Goal: Task Accomplishment & Management: Manage account settings

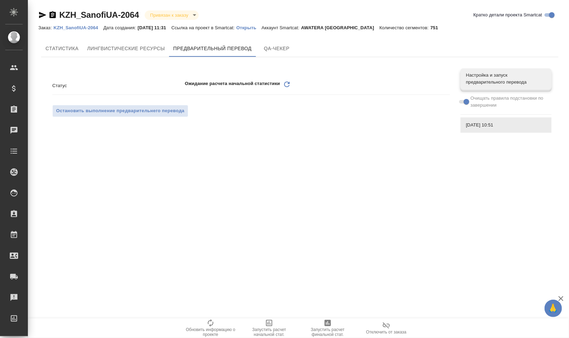
click at [287, 83] on icon "Обновить" at bounding box center [287, 84] width 8 height 8
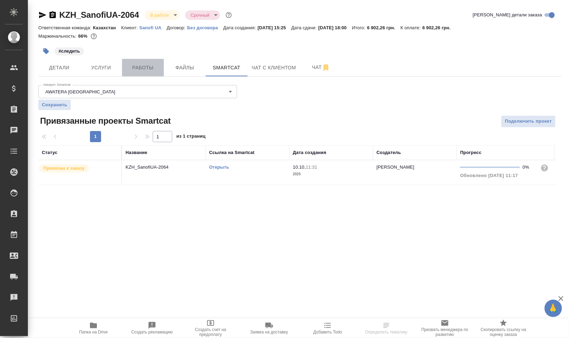
click at [136, 69] on span "Работы" at bounding box center [142, 67] width 33 height 9
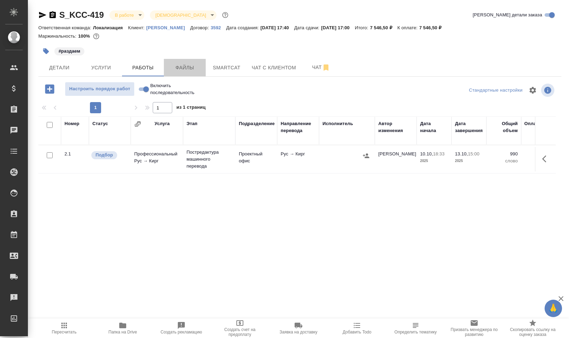
click at [188, 70] on span "Файлы" at bounding box center [184, 67] width 33 height 9
click at [125, 68] on button "Работы" at bounding box center [143, 67] width 42 height 17
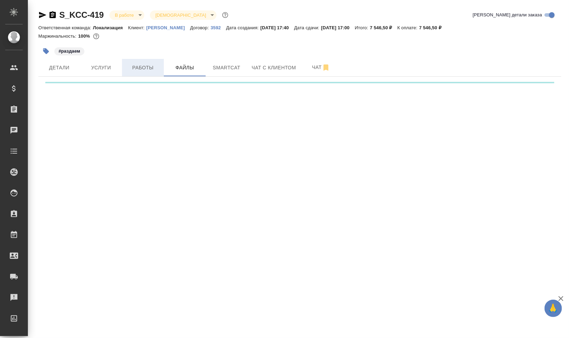
click at [132, 67] on span "Работы" at bounding box center [142, 67] width 33 height 9
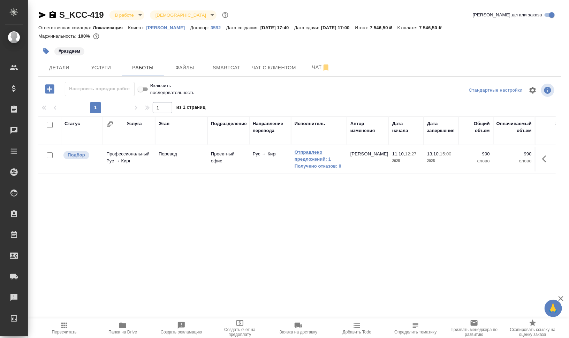
click at [310, 156] on link "Отправлено предложений: 1" at bounding box center [319, 156] width 49 height 14
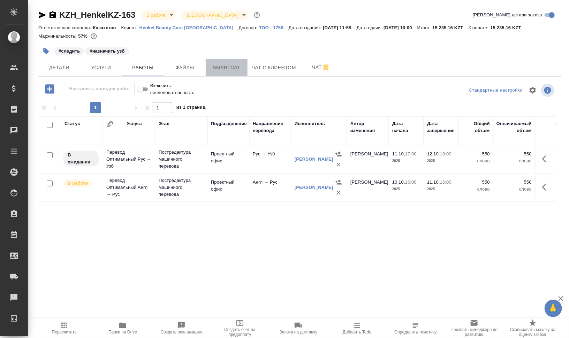
click at [240, 61] on button "Smartcat" at bounding box center [227, 67] width 42 height 17
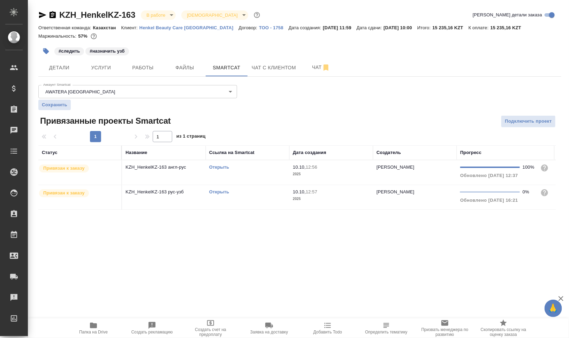
click at [226, 167] on link "Открыть" at bounding box center [219, 167] width 20 height 5
click at [219, 190] on link "Открыть" at bounding box center [219, 191] width 20 height 5
click at [107, 70] on span "Услуги" at bounding box center [100, 67] width 33 height 9
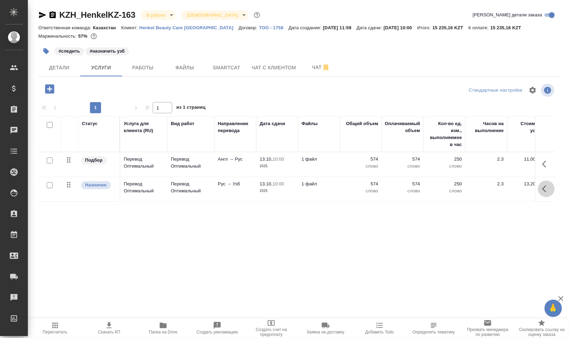
click at [544, 189] on icon "button" at bounding box center [546, 189] width 8 height 8
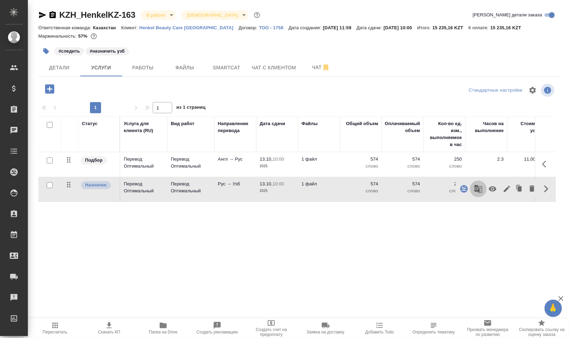
click at [478, 188] on icon "button" at bounding box center [478, 189] width 8 height 8
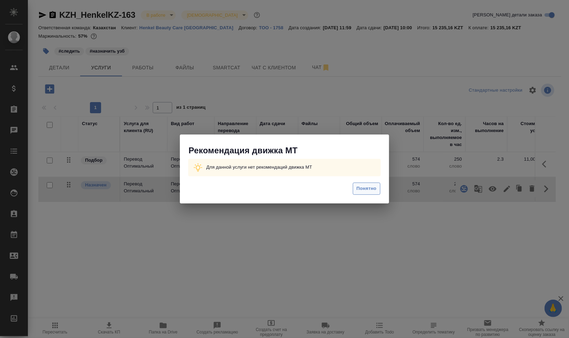
click at [364, 187] on span "Понятно" at bounding box center [367, 189] width 20 height 8
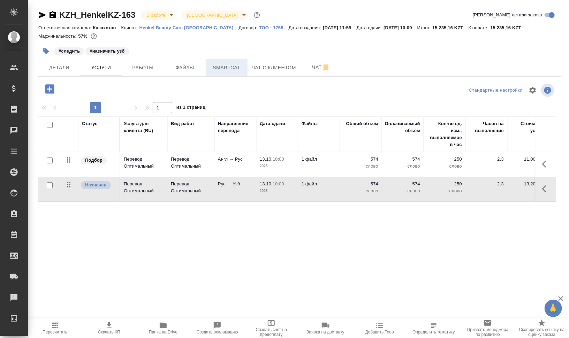
click at [222, 66] on span "Smartcat" at bounding box center [226, 67] width 33 height 9
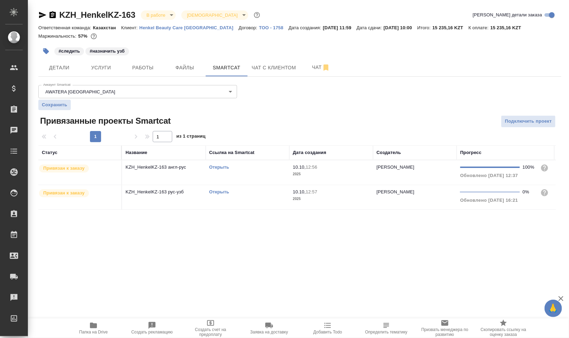
click at [259, 181] on td "Открыть" at bounding box center [248, 172] width 84 height 24
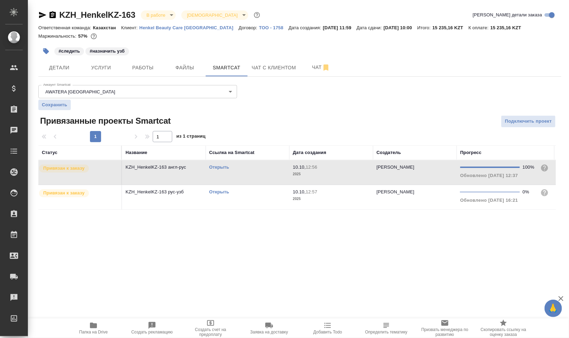
click at [243, 205] on td "Открыть" at bounding box center [248, 197] width 84 height 24
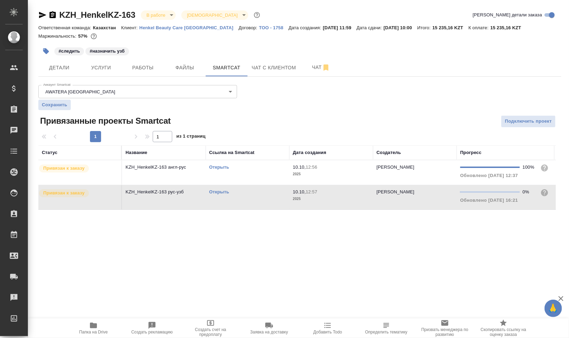
click at [243, 205] on td "Открыть" at bounding box center [248, 197] width 84 height 24
click at [44, 48] on icon "button" at bounding box center [46, 51] width 6 height 6
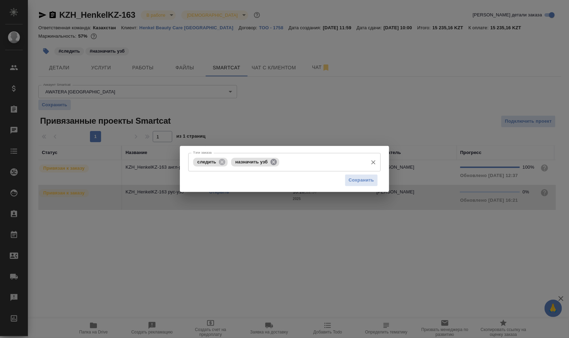
click at [275, 163] on icon at bounding box center [273, 162] width 6 height 6
click at [363, 183] on span "Сохранить" at bounding box center [361, 180] width 25 height 8
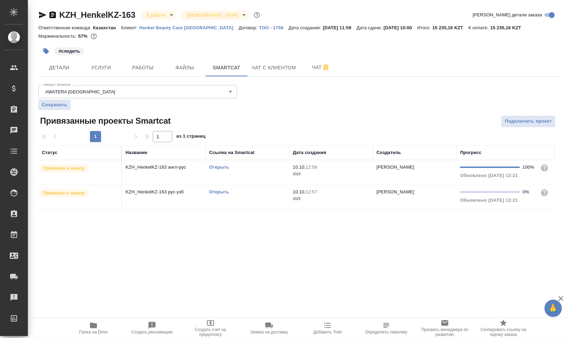
click at [237, 200] on td "Открыть" at bounding box center [248, 197] width 84 height 24
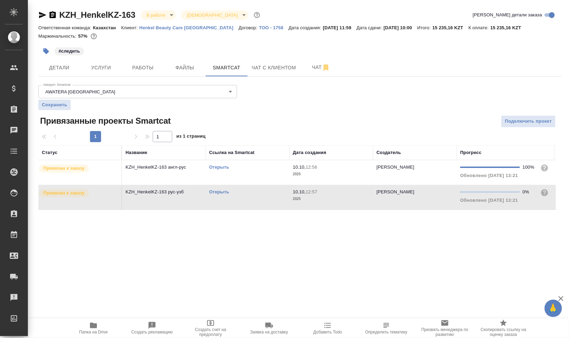
click at [237, 200] on td "Открыть" at bounding box center [248, 197] width 84 height 24
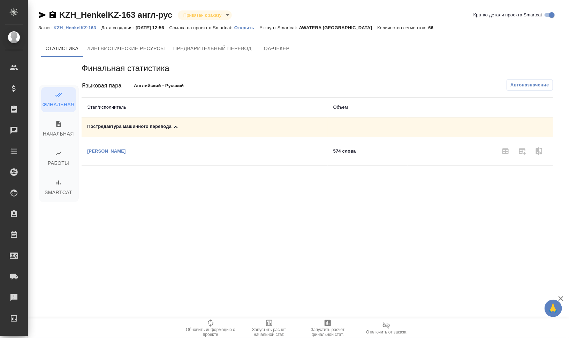
click at [324, 329] on span "Запустить расчет финальной стат." at bounding box center [328, 332] width 50 height 10
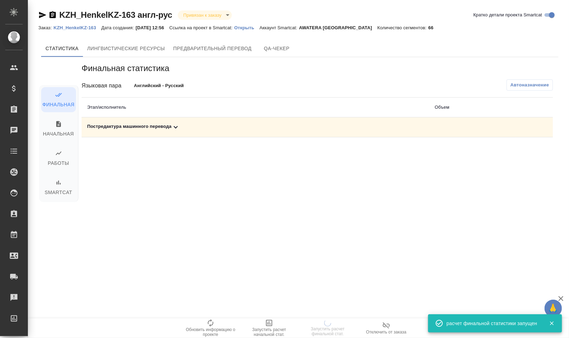
click at [160, 129] on div "Постредактура машинного перевода" at bounding box center [255, 127] width 336 height 8
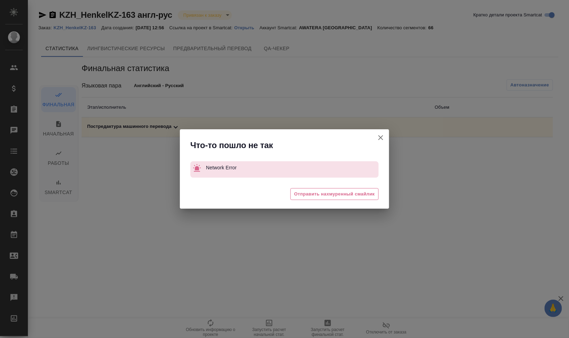
click at [384, 138] on icon "button" at bounding box center [380, 137] width 8 height 8
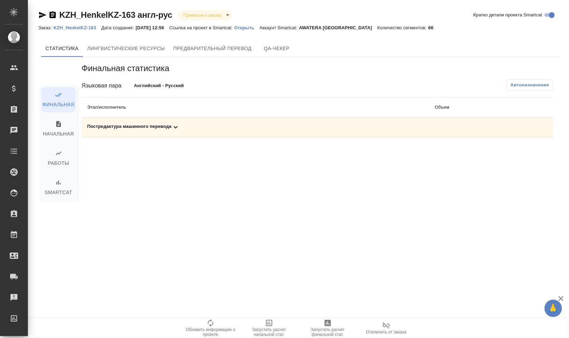
click at [147, 131] on td "Постредактура машинного перевода" at bounding box center [255, 127] width 347 height 20
click at [146, 124] on div "Постредактура машинного перевода" at bounding box center [255, 127] width 336 height 8
click at [328, 335] on span "Запустить расчет финальной стат." at bounding box center [328, 332] width 50 height 10
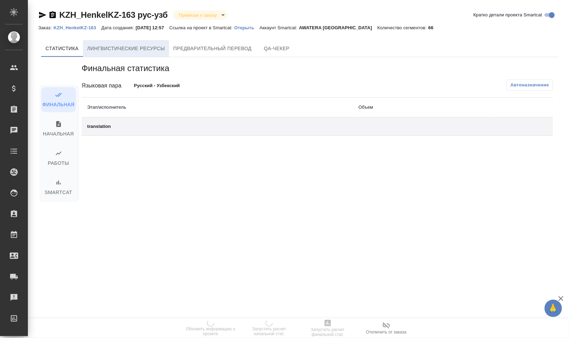
click at [141, 41] on button "Лингвистические ресурсы" at bounding box center [126, 48] width 86 height 17
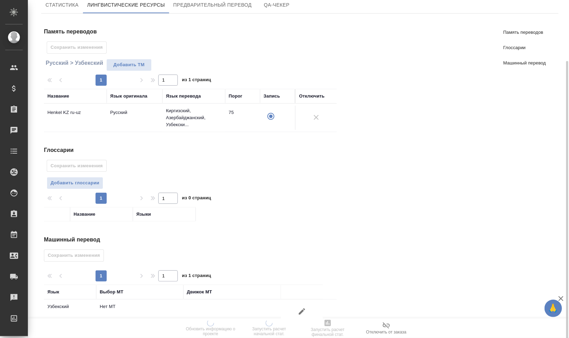
scroll to position [56, 0]
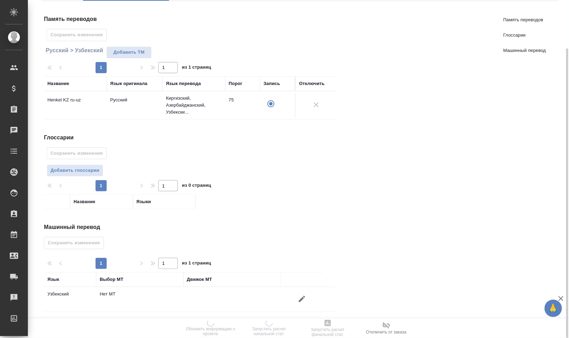
click at [303, 296] on icon "button" at bounding box center [302, 299] width 6 height 6
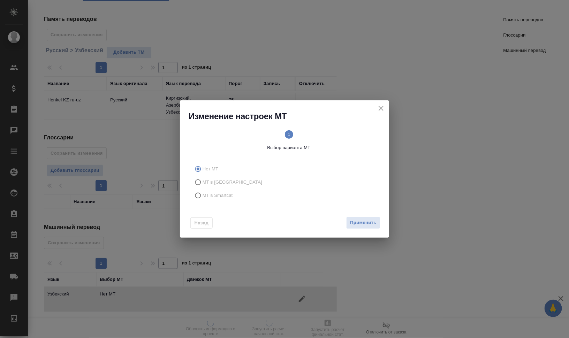
click at [219, 193] on span "МТ в Smartcat" at bounding box center [217, 195] width 30 height 7
click at [202, 193] on input "МТ в Smartcat" at bounding box center [196, 195] width 11 height 13
radio input "true"
click at [372, 222] on span "Вперед" at bounding box center [367, 223] width 17 height 8
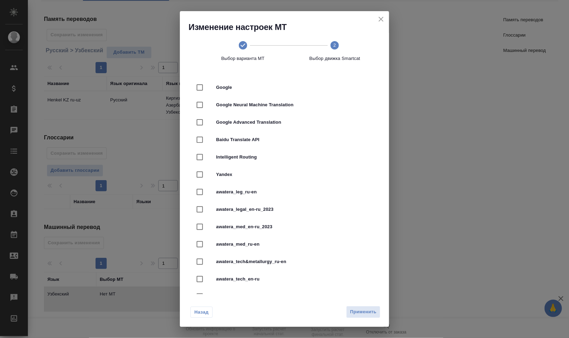
click at [269, 171] on div "Yandex" at bounding box center [284, 174] width 187 height 17
checkbox input "true"
click at [364, 314] on span "Применить" at bounding box center [363, 312] width 26 height 8
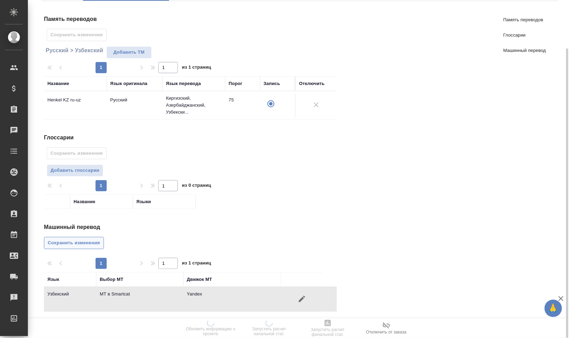
click at [82, 240] on span "Сохранить изменения" at bounding box center [74, 243] width 52 height 8
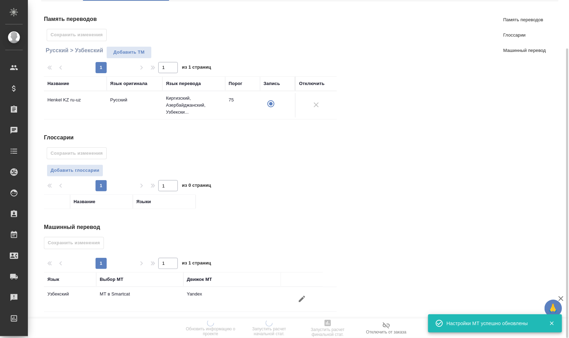
scroll to position [0, 0]
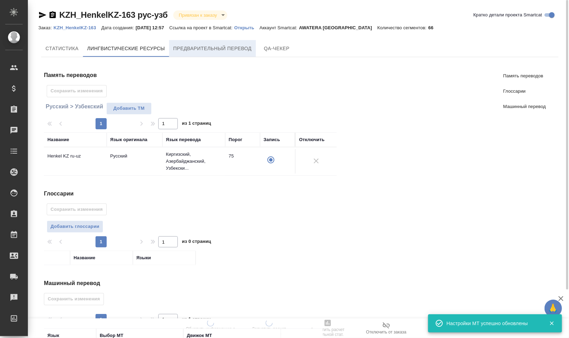
click at [219, 47] on span "Предварительный перевод" at bounding box center [212, 48] width 78 height 9
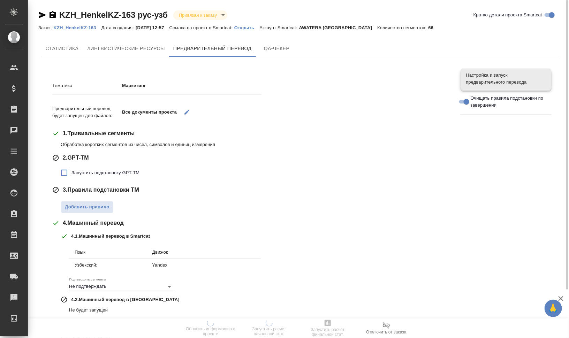
click at [99, 170] on span "Запустить подстановку GPT-TM" at bounding box center [105, 172] width 68 height 7
click at [71, 170] on input "Запустить подстановку GPT-TM" at bounding box center [64, 173] width 15 height 15
checkbox input "true"
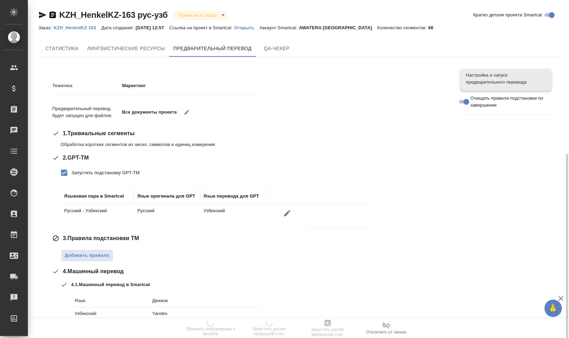
scroll to position [87, 0]
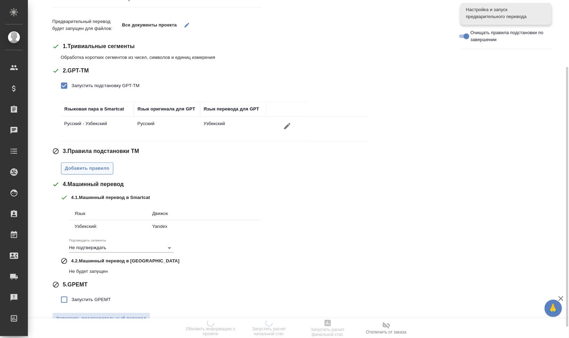
click at [103, 167] on span "Добавить правило" at bounding box center [87, 169] width 45 height 8
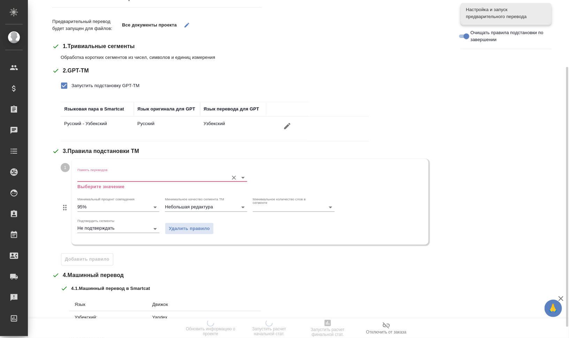
click at [119, 175] on input "Память переводов" at bounding box center [150, 177] width 147 height 8
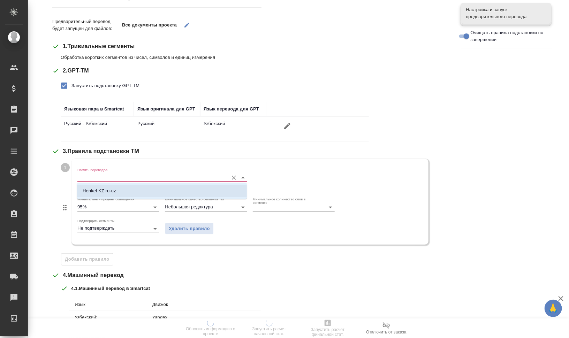
click at [131, 189] on li "Henkel KZ ru-uz" at bounding box center [162, 191] width 170 height 13
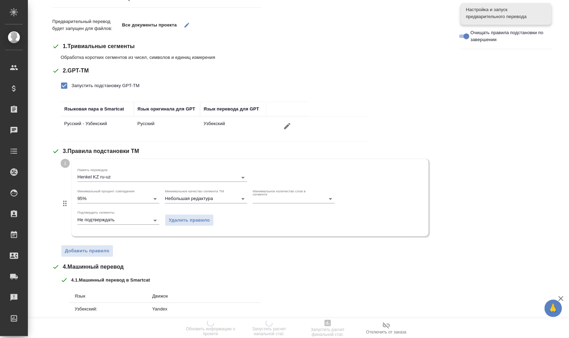
scroll to position [174, 0]
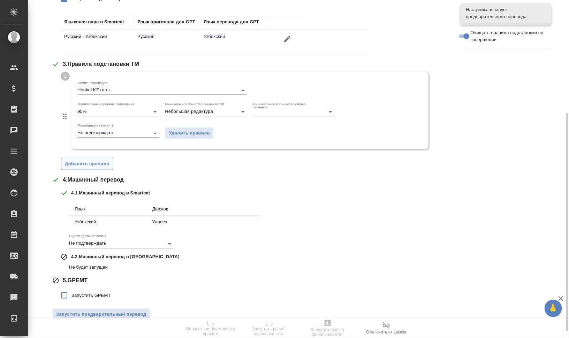
click at [85, 164] on span "Добавить правило" at bounding box center [87, 164] width 45 height 8
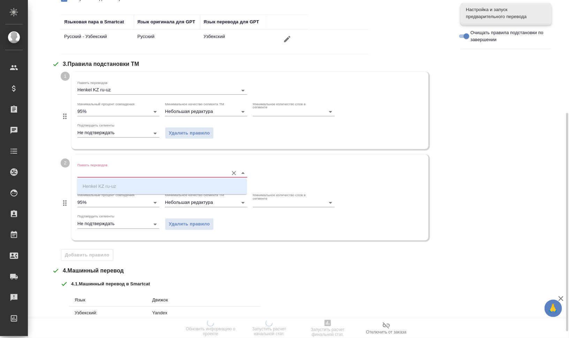
click at [107, 174] on input "Память переводов" at bounding box center [150, 173] width 147 height 8
click at [117, 184] on div "Henkel KZ ru-uz" at bounding box center [162, 186] width 170 height 16
click at [197, 261] on div "Тематика Маркетинг Предварительный перевод будет запущен для файлов: Все докуме…" at bounding box center [251, 159] width 398 height 518
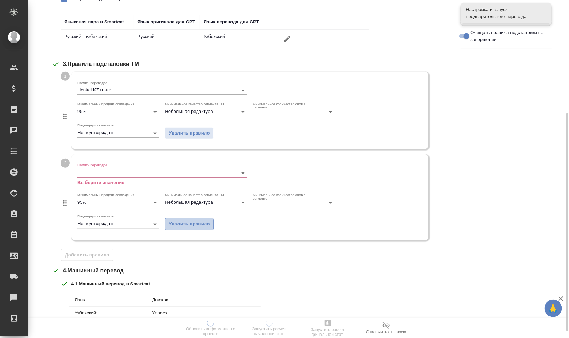
click at [193, 223] on span "Удалить правило" at bounding box center [189, 224] width 41 height 8
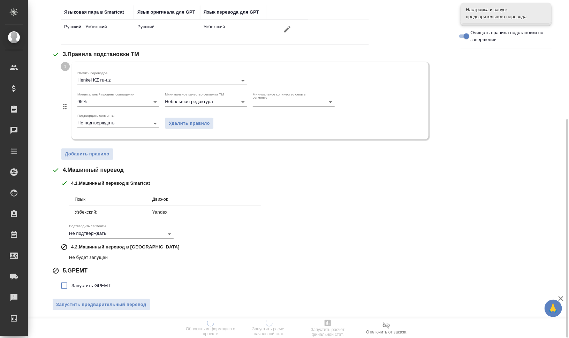
click at [93, 286] on span "Запустить GPEMT" at bounding box center [90, 285] width 39 height 7
click at [71, 286] on input "Запустить GPEMT" at bounding box center [64, 285] width 15 height 15
checkbox input "true"
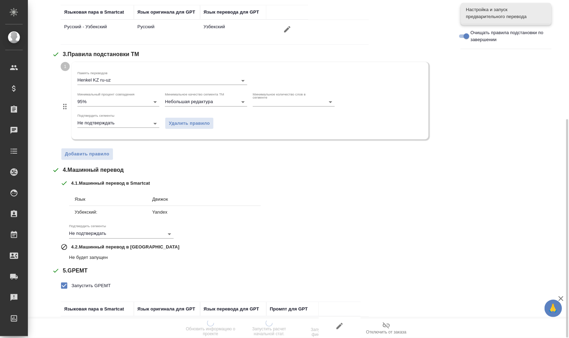
scroll to position [232, 0]
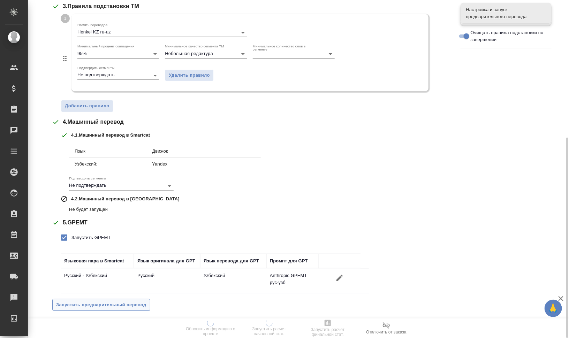
click at [126, 302] on span "Запустить предварительный перевод" at bounding box center [101, 305] width 90 height 8
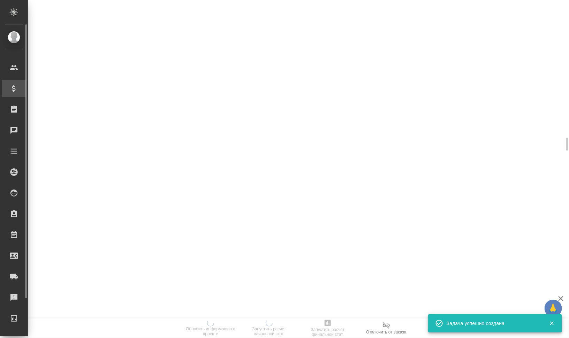
scroll to position [0, 0]
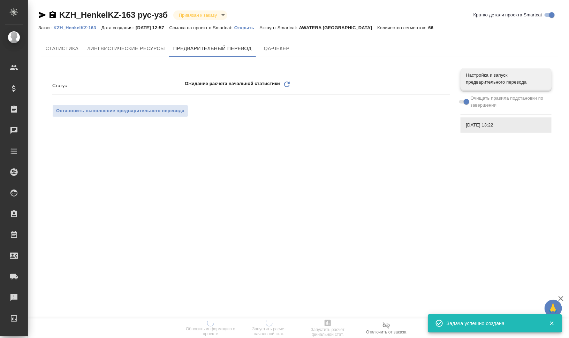
click at [288, 83] on icon at bounding box center [287, 85] width 6 height 6
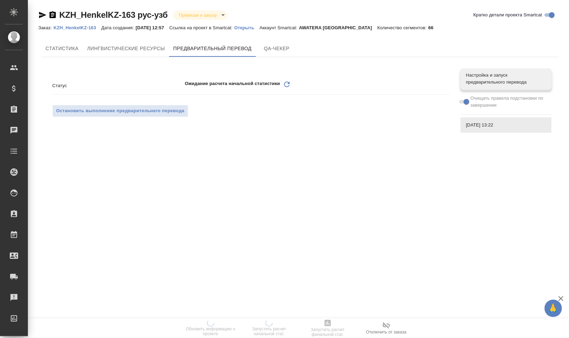
click at [289, 82] on icon "Обновить" at bounding box center [287, 84] width 8 height 8
click at [289, 82] on icon at bounding box center [287, 85] width 6 height 6
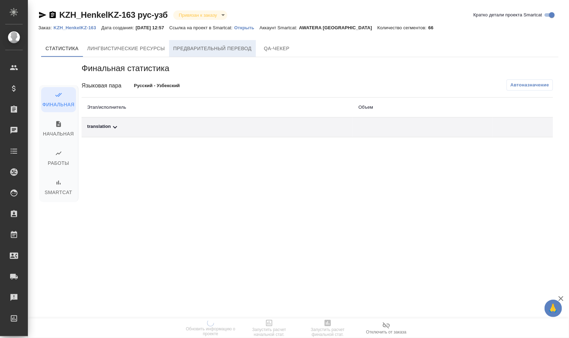
click at [238, 45] on span "Предварительный перевод" at bounding box center [212, 48] width 78 height 9
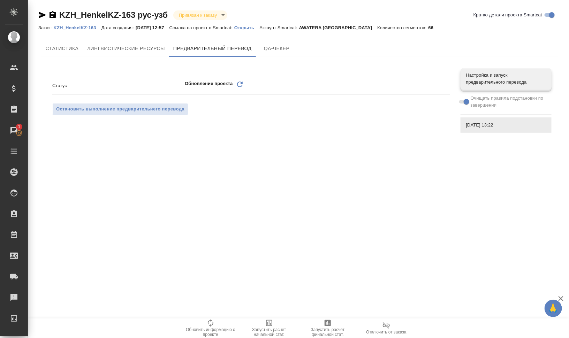
click at [242, 87] on icon "Обновить" at bounding box center [240, 84] width 8 height 8
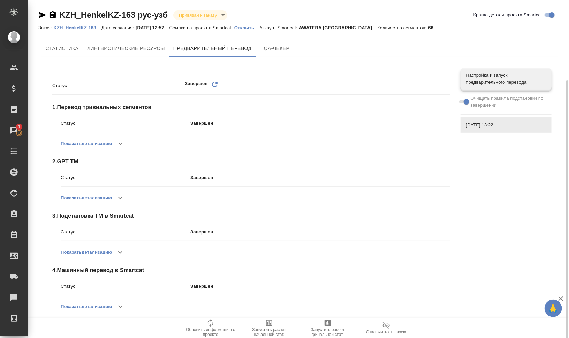
scroll to position [60, 0]
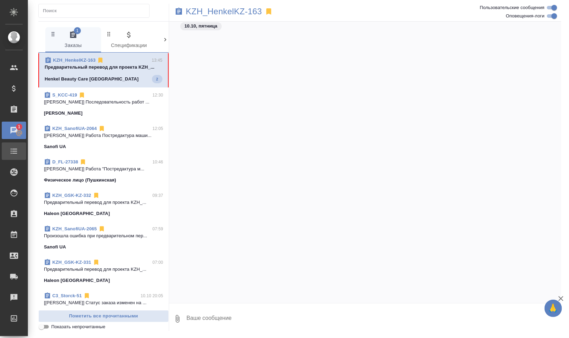
scroll to position [877, 0]
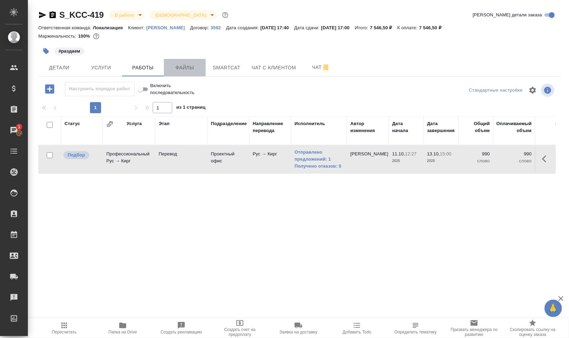
click at [182, 69] on span "Файлы" at bounding box center [184, 67] width 33 height 9
click at [133, 66] on span "Работы" at bounding box center [142, 67] width 33 height 9
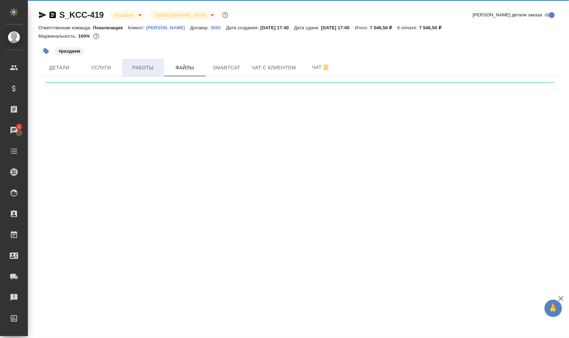
click at [133, 66] on span "Работы" at bounding box center [142, 67] width 33 height 9
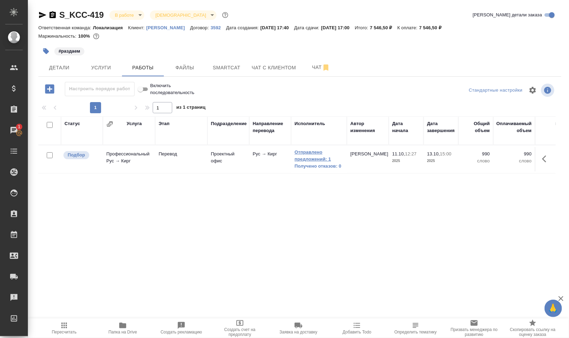
click at [307, 157] on link "Отправлено предложений: 1" at bounding box center [319, 156] width 49 height 14
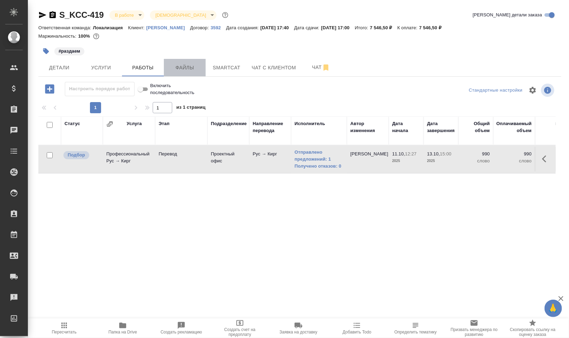
click at [189, 68] on span "Файлы" at bounding box center [184, 67] width 33 height 9
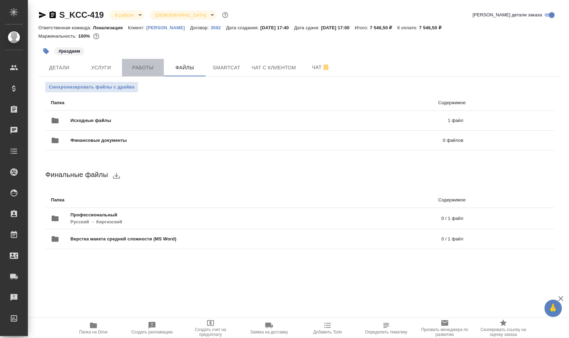
click at [144, 67] on span "Работы" at bounding box center [142, 67] width 33 height 9
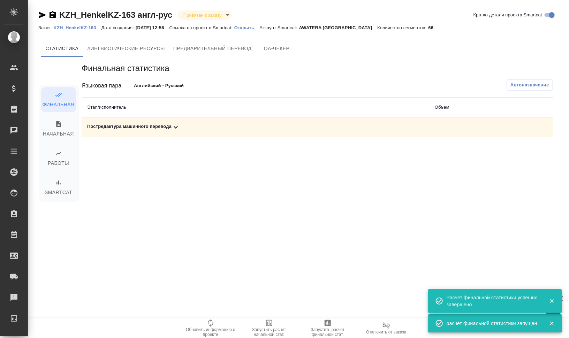
click at [137, 125] on div "Постредактура машинного перевода" at bounding box center [255, 127] width 336 height 8
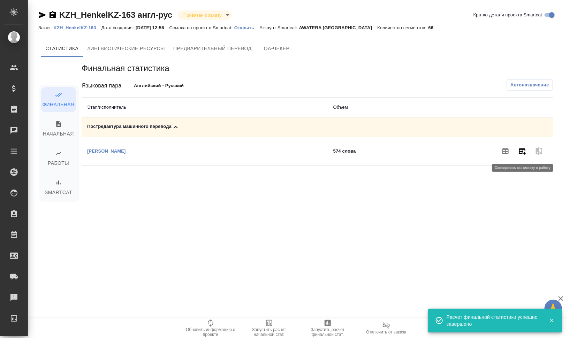
click at [526, 148] on icon "button" at bounding box center [522, 151] width 8 height 8
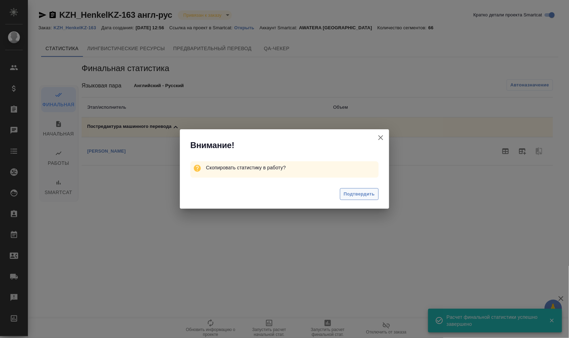
click at [353, 196] on span "Подтвердить" at bounding box center [359, 194] width 31 height 8
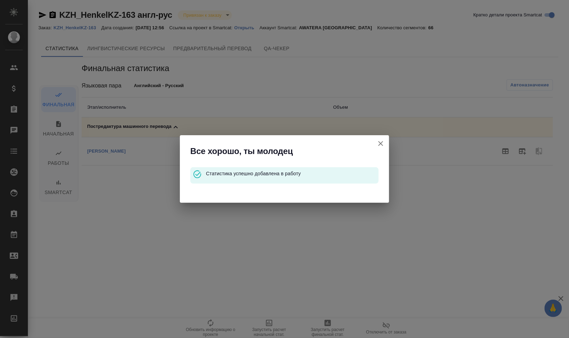
click at [378, 143] on icon "button" at bounding box center [380, 143] width 8 height 8
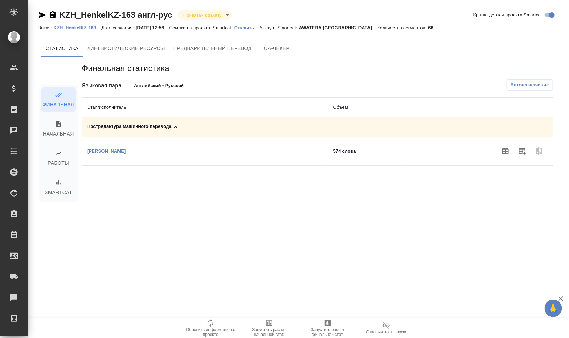
click at [81, 28] on p "KZH_HenkelKZ-163" at bounding box center [77, 27] width 48 height 5
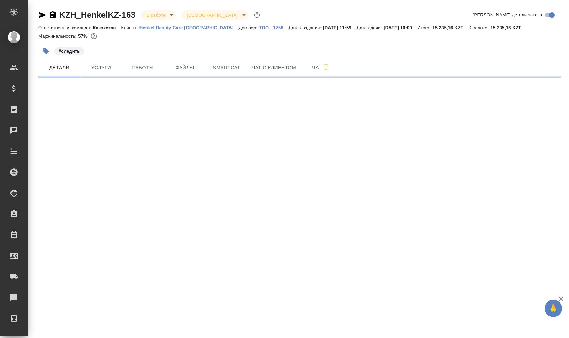
select select "RU"
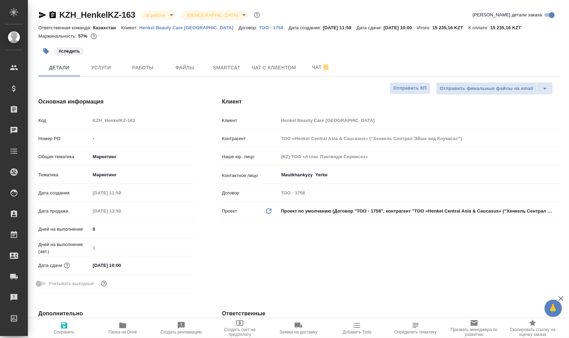
type textarea "x"
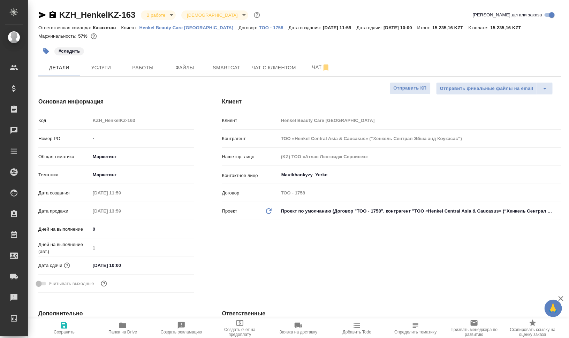
type textarea "x"
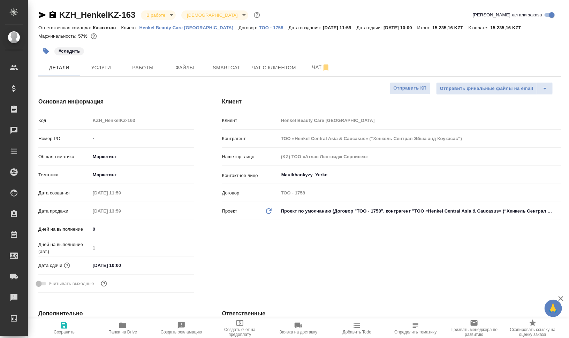
type textarea "x"
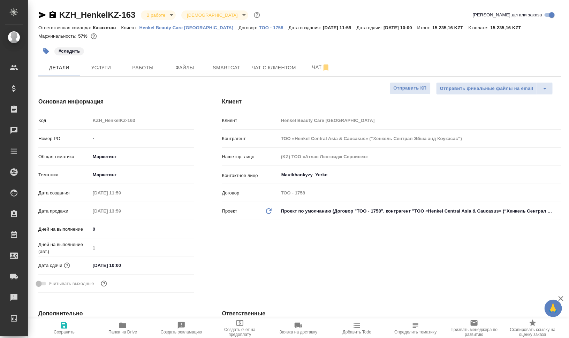
type textarea "x"
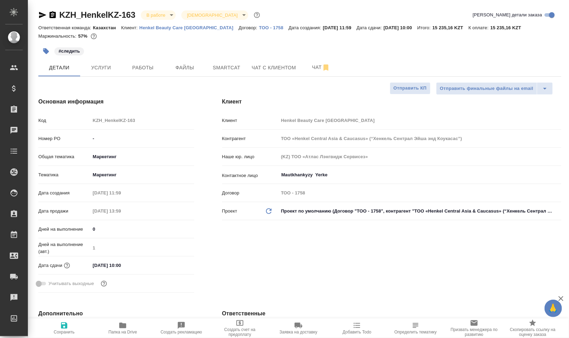
type textarea "x"
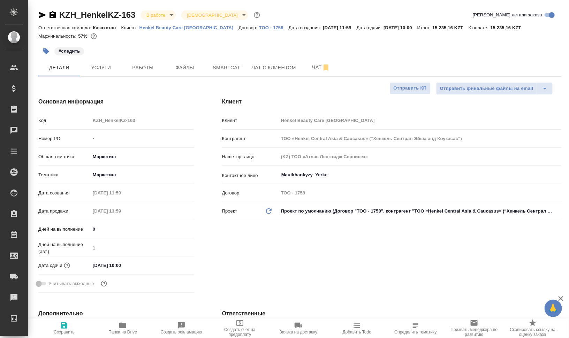
type textarea "x"
click at [136, 68] on span "Работы" at bounding box center [142, 67] width 33 height 9
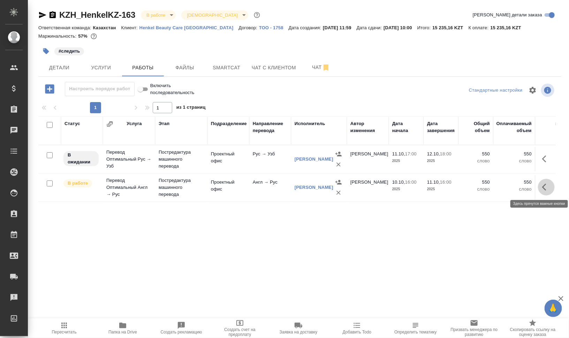
click at [545, 188] on icon "button" at bounding box center [546, 187] width 8 height 8
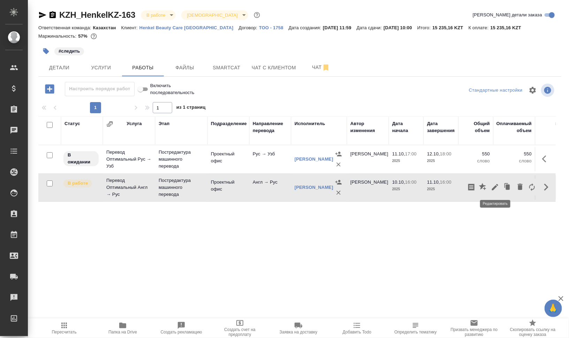
click at [492, 185] on icon "button" at bounding box center [495, 187] width 8 height 8
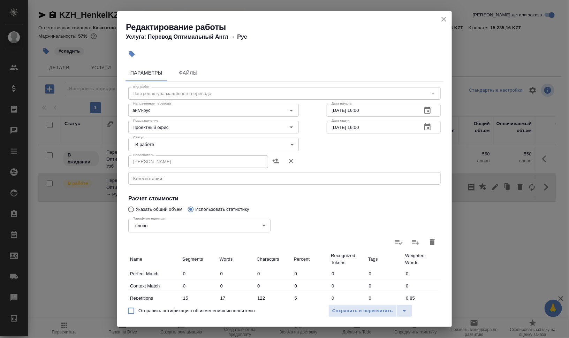
click at [168, 143] on body "🙏 .cls-1 fill:#fff; AWATERA Валеев Динар Клиенты Спецификации Заказы 0 Чаты Tod…" at bounding box center [284, 169] width 569 height 338
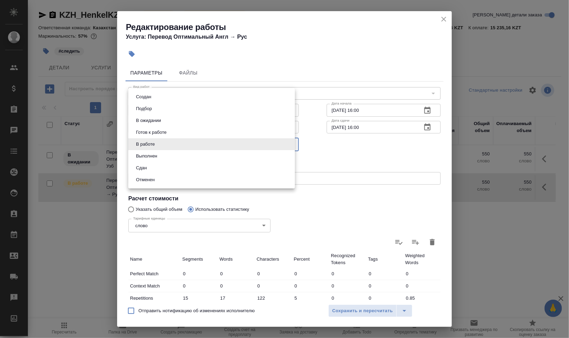
click at [159, 165] on li "Сдан" at bounding box center [211, 168] width 167 height 12
type input "closed"
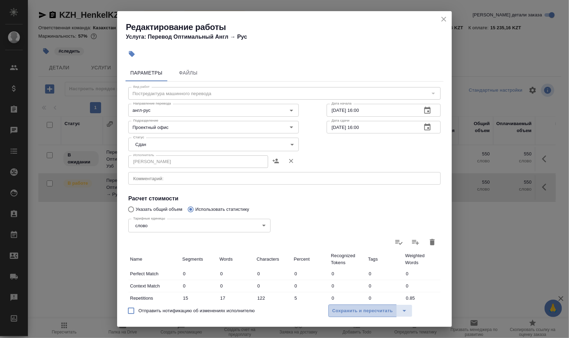
click at [369, 313] on span "Сохранить и пересчитать" at bounding box center [362, 311] width 61 height 8
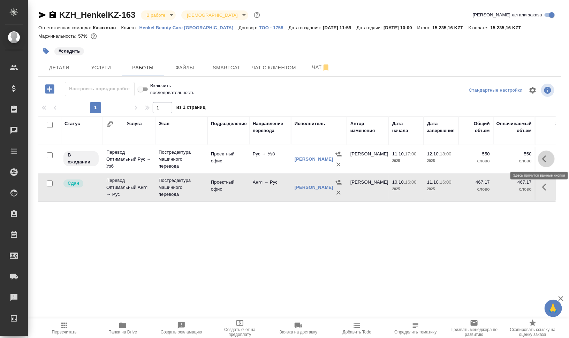
click at [545, 158] on icon "button" at bounding box center [546, 159] width 8 height 8
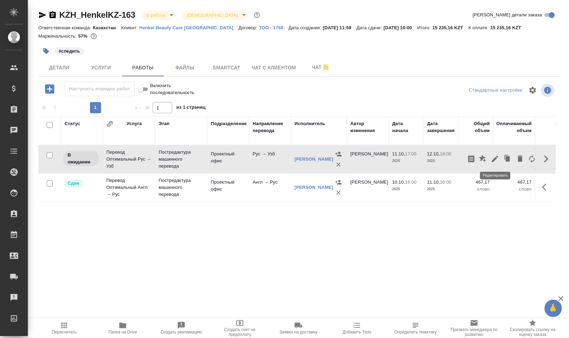
click at [497, 159] on icon "button" at bounding box center [495, 159] width 8 height 8
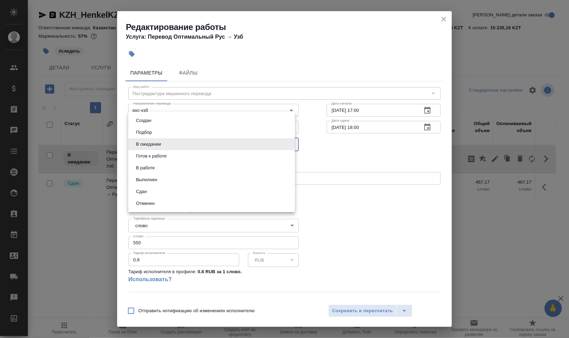
click at [179, 147] on body "🙏 .cls-1 fill:#fff; AWATERA Валеев Динар Клиенты Спецификации Заказы 0 Чаты Tod…" at bounding box center [284, 169] width 569 height 338
click at [173, 155] on li "Готов к работе" at bounding box center [211, 156] width 167 height 12
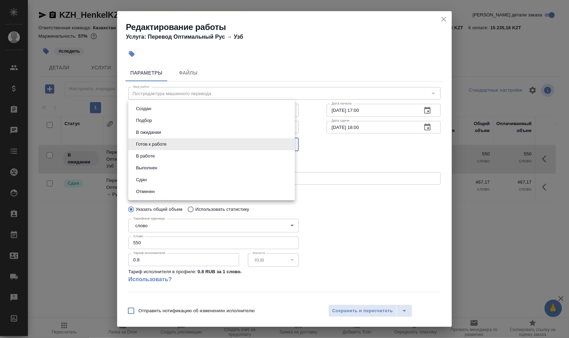
click at [175, 143] on body "🙏 .cls-1 fill:#fff; AWATERA Валеев Динар Клиенты Спецификации Заказы 0 Чаты Tod…" at bounding box center [284, 169] width 569 height 338
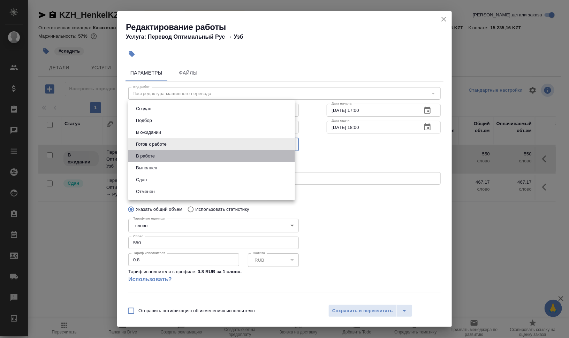
click at [167, 156] on li "В работе" at bounding box center [211, 156] width 167 height 12
type input "inProgress"
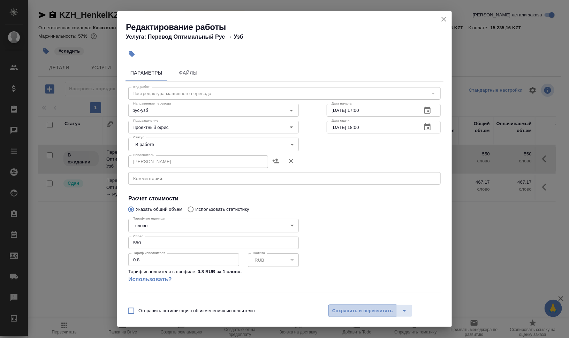
click at [364, 309] on span "Сохранить и пересчитать" at bounding box center [362, 311] width 61 height 8
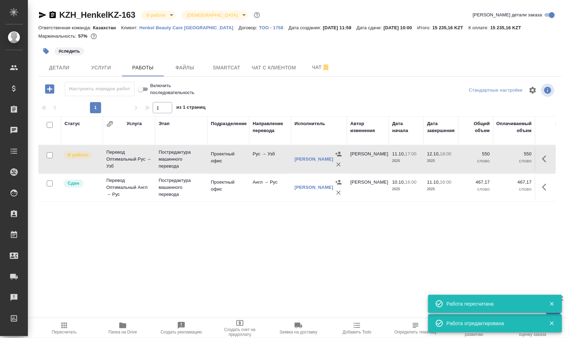
click at [71, 320] on button "Пересчитать" at bounding box center [64, 329] width 59 height 20
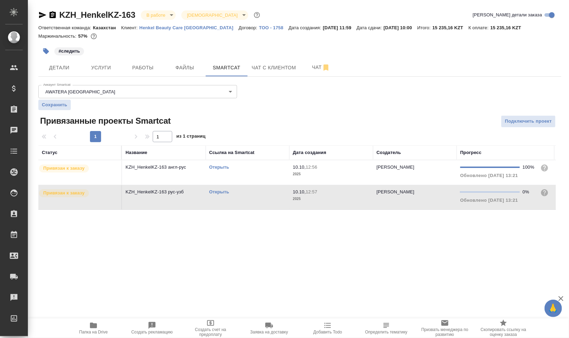
click at [90, 332] on span "Папка на Drive" at bounding box center [93, 332] width 29 height 5
click at [132, 63] on span "Работы" at bounding box center [142, 67] width 33 height 9
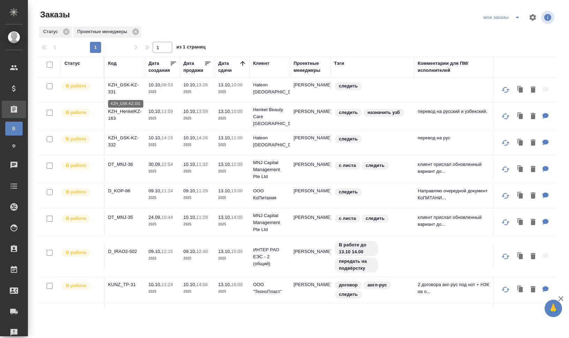
click at [125, 85] on p "KZH_GSK-KZ-331" at bounding box center [124, 89] width 33 height 14
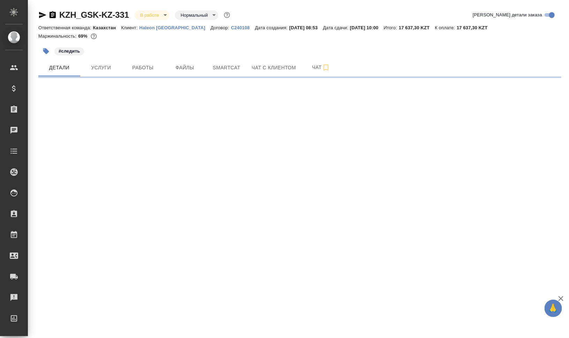
select select "RU"
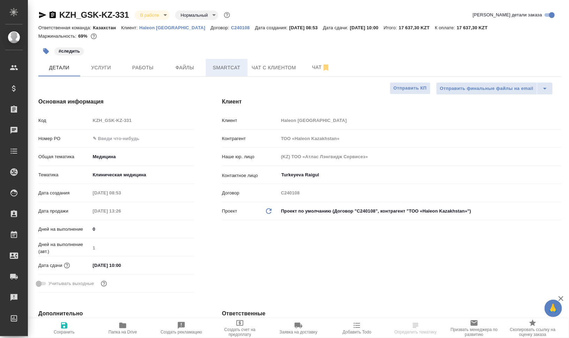
type textarea "x"
click at [209, 72] on button "Smartcat" at bounding box center [227, 67] width 42 height 17
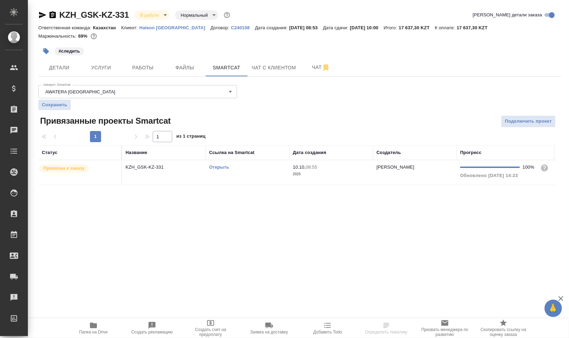
click at [272, 177] on td "Открыть" at bounding box center [248, 172] width 84 height 24
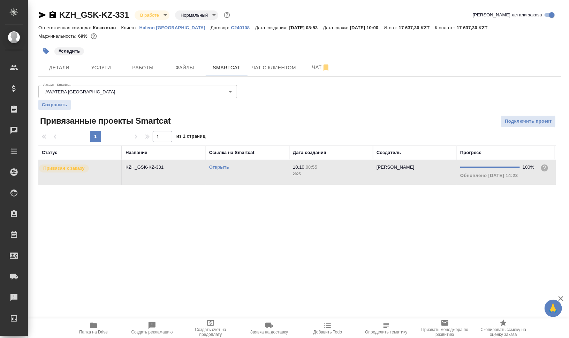
click at [224, 167] on link "Открыть" at bounding box center [219, 167] width 20 height 5
click at [264, 178] on td "Открыть" at bounding box center [248, 172] width 84 height 24
click at [92, 330] on span "Папка на Drive" at bounding box center [93, 332] width 29 height 5
click at [147, 65] on span "Работы" at bounding box center [142, 67] width 33 height 9
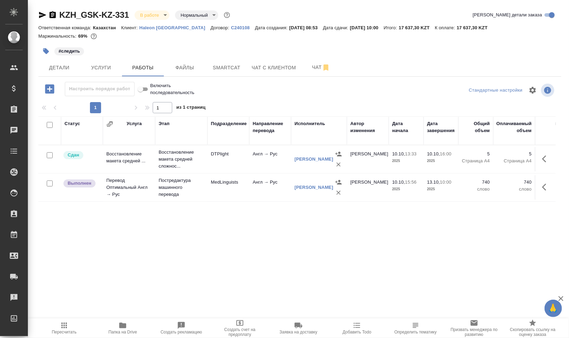
click at [63, 328] on icon "button" at bounding box center [64, 325] width 8 height 8
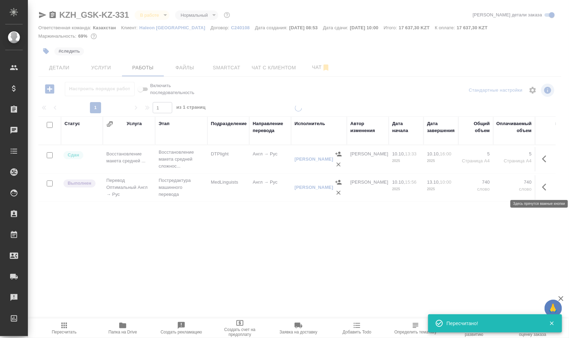
click at [548, 188] on icon "button" at bounding box center [546, 187] width 8 height 8
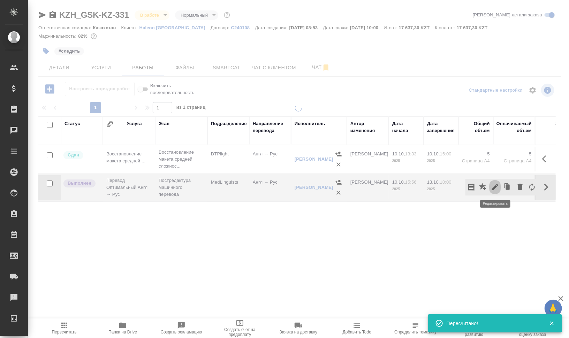
click at [494, 188] on icon "button" at bounding box center [495, 187] width 6 height 6
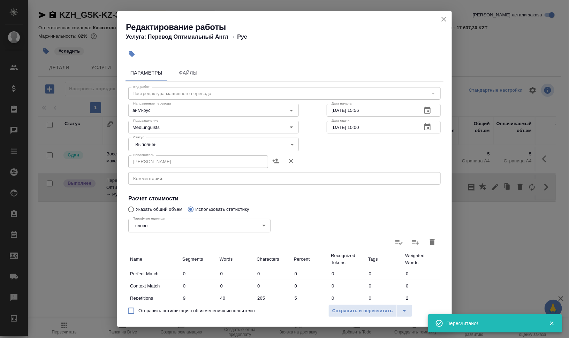
click at [164, 144] on body "🙏 .cls-1 fill:#fff; AWATERA Валеев Динар Клиенты Спецификации Заказы 0 Чаты Tod…" at bounding box center [284, 169] width 569 height 338
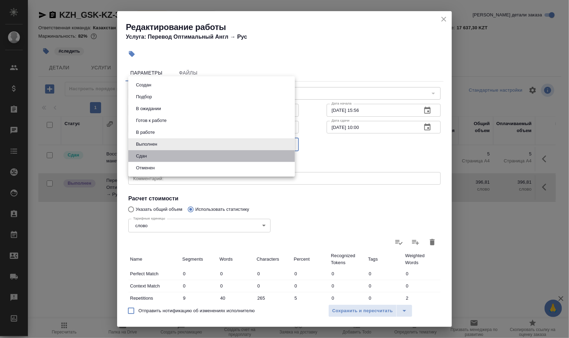
click at [159, 159] on li "Сдан" at bounding box center [211, 156] width 167 height 12
type input "closed"
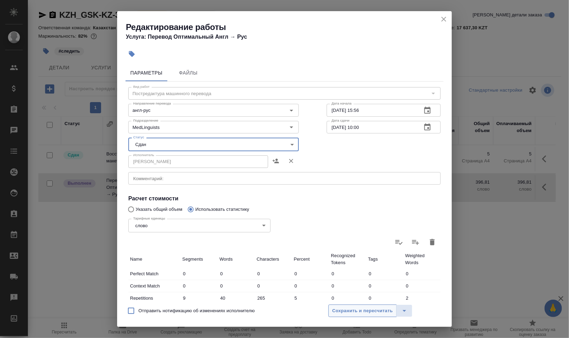
click at [373, 311] on span "Сохранить и пересчитать" at bounding box center [362, 311] width 61 height 8
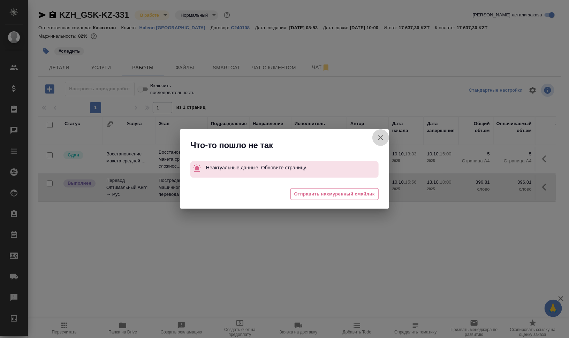
click at [382, 136] on icon "button" at bounding box center [380, 137] width 8 height 8
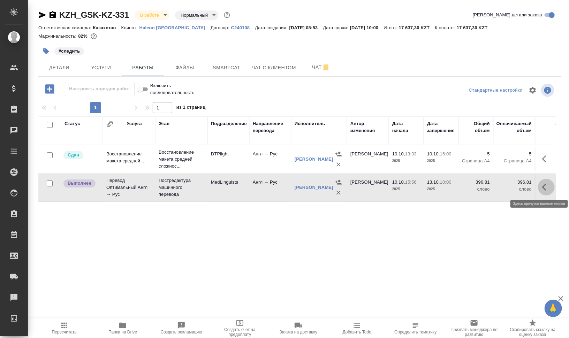
click at [542, 185] on icon "button" at bounding box center [546, 187] width 8 height 8
click at [495, 189] on icon "button" at bounding box center [495, 187] width 8 height 8
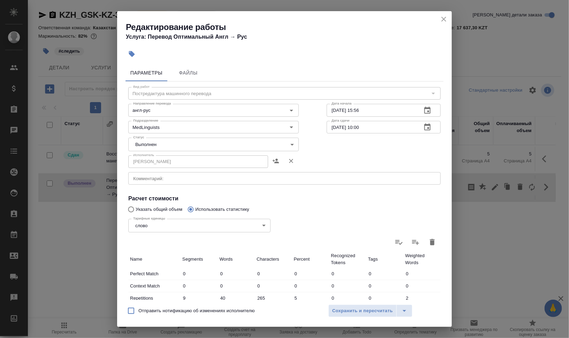
click at [144, 140] on body "🙏 .cls-1 fill:#fff; AWATERA Валеев Динар Клиенты Спецификации Заказы 0 Чаты Tod…" at bounding box center [284, 169] width 569 height 338
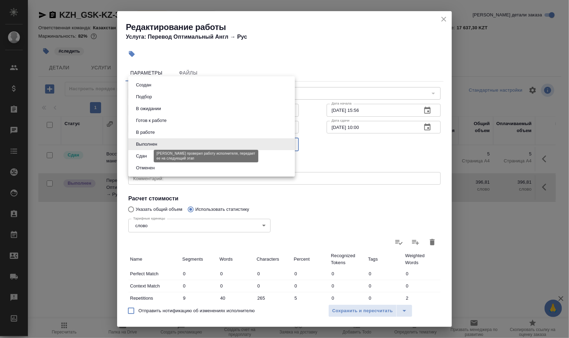
click at [148, 159] on button "Сдан" at bounding box center [141, 156] width 15 height 8
type input "closed"
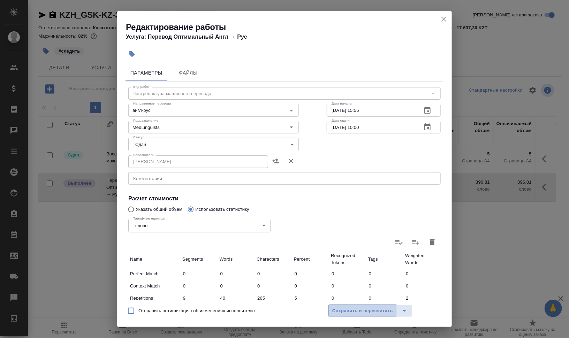
click at [360, 314] on span "Сохранить и пересчитать" at bounding box center [362, 311] width 61 height 8
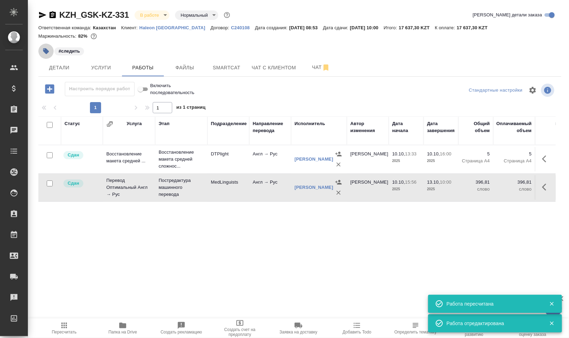
click at [44, 49] on icon "button" at bounding box center [46, 51] width 7 height 7
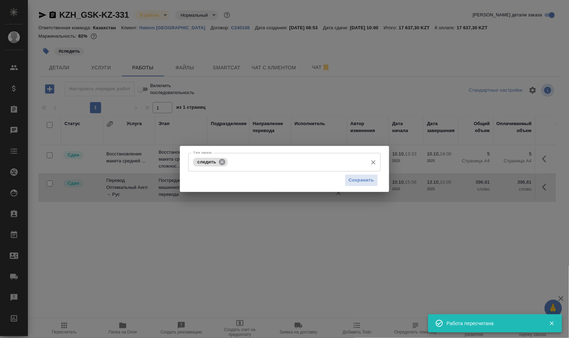
click at [222, 163] on icon at bounding box center [222, 162] width 6 height 6
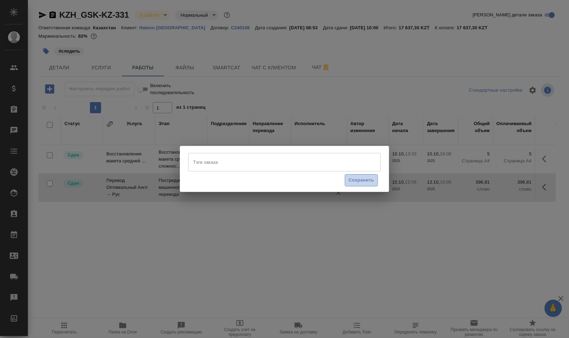
click at [369, 175] on button "Сохранить" at bounding box center [361, 180] width 33 height 12
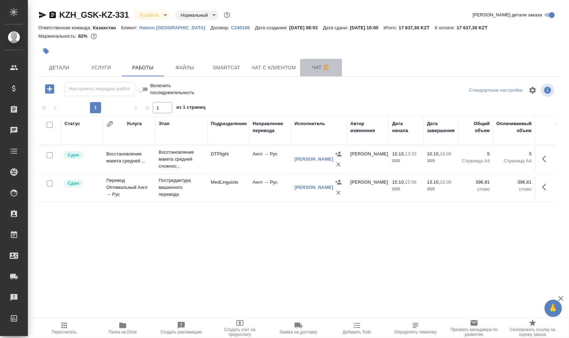
click at [305, 68] on span "Чат" at bounding box center [320, 67] width 33 height 9
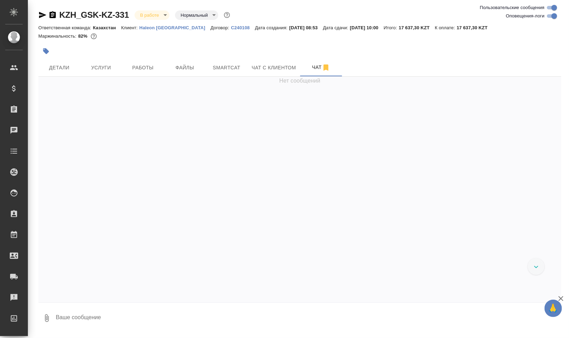
click at [555, 15] on input "Оповещения-логи" at bounding box center [554, 16] width 25 height 8
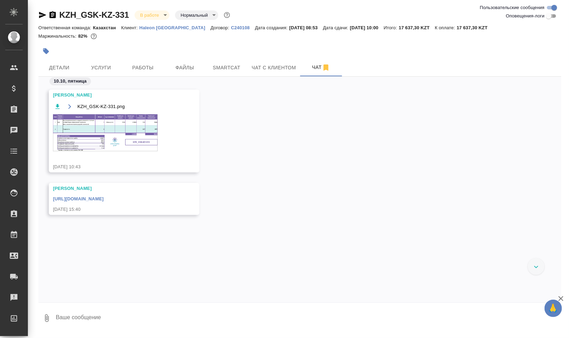
click at [555, 15] on input "Оповещения-логи" at bounding box center [548, 16] width 25 height 8
click at [555, 15] on input "Оповещения-логи" at bounding box center [554, 16] width 25 height 8
click at [555, 15] on input "Оповещения-логи" at bounding box center [548, 16] width 25 height 8
click at [115, 131] on img at bounding box center [105, 132] width 105 height 37
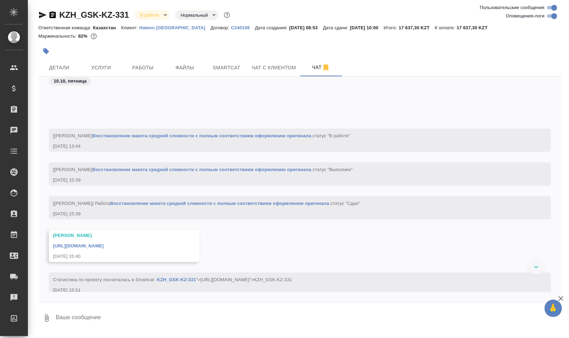
scroll to position [1000, 0]
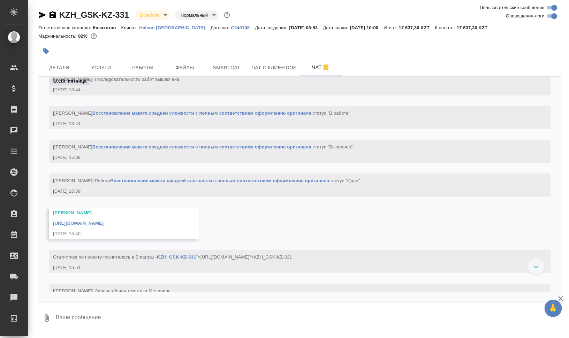
click at [553, 18] on input "Оповещения-логи" at bounding box center [554, 16] width 25 height 8
checkbox input "false"
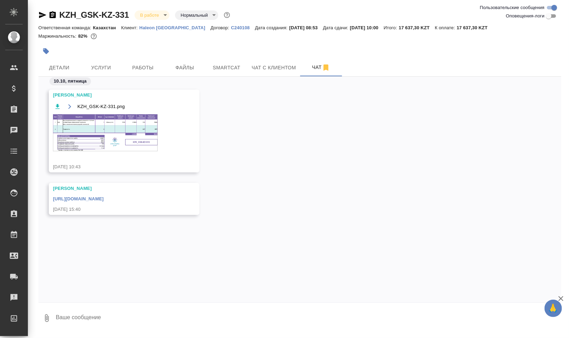
scroll to position [0, 0]
click at [105, 130] on img at bounding box center [105, 132] width 105 height 37
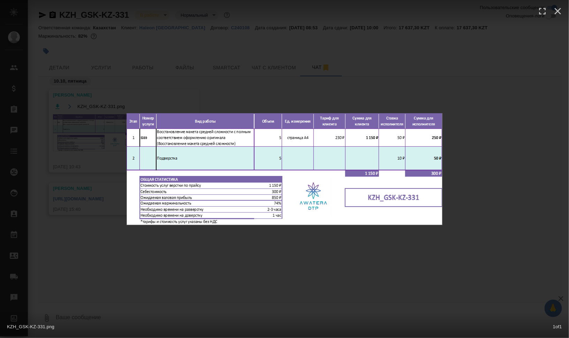
click at [512, 176] on div "KZH_GSK-KZ-331.png 1 of 1" at bounding box center [284, 169] width 569 height 338
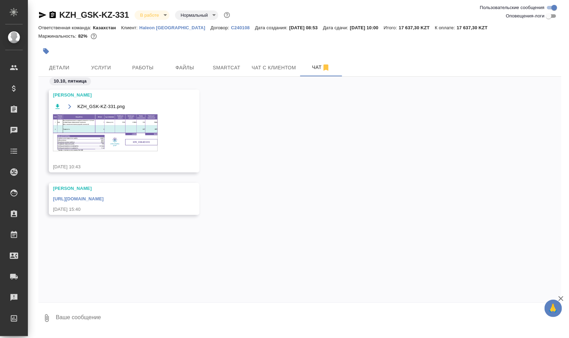
click at [87, 138] on img at bounding box center [105, 132] width 105 height 37
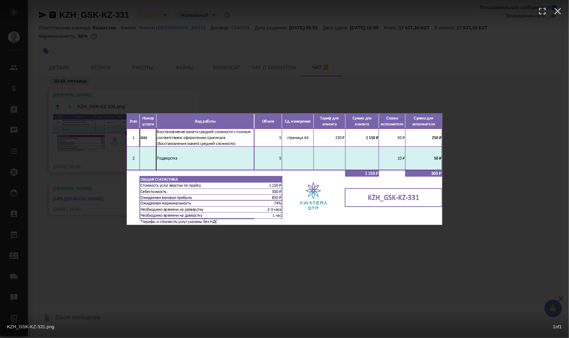
click at [542, 198] on div "KZH_GSK-KZ-331.png 1 of 1" at bounding box center [284, 169] width 569 height 338
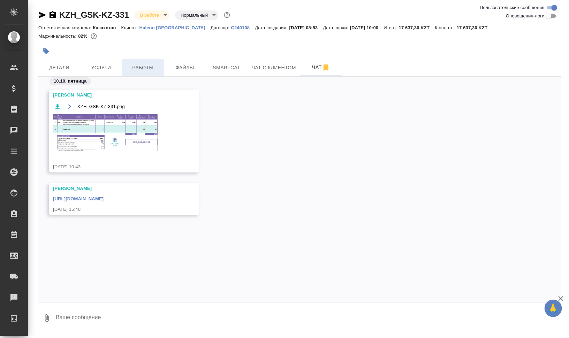
click at [141, 68] on span "Работы" at bounding box center [142, 67] width 33 height 9
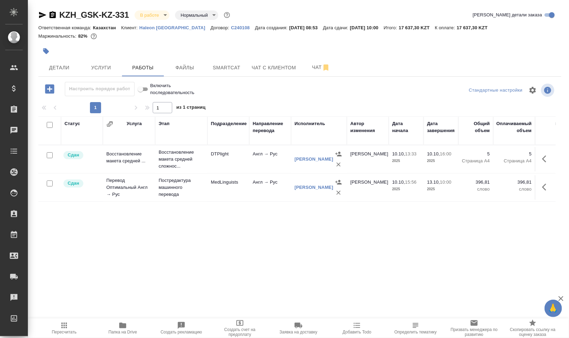
click at [51, 90] on icon "button" at bounding box center [49, 88] width 9 height 9
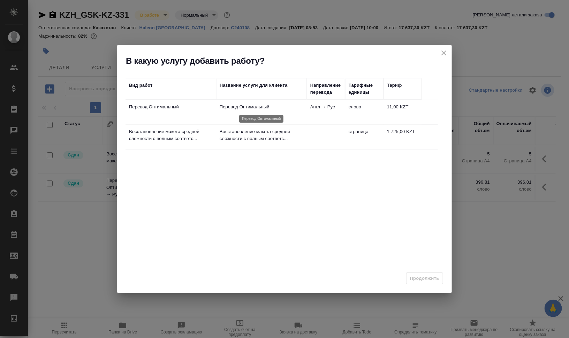
click at [262, 108] on p "Перевод Оптимальный" at bounding box center [262, 107] width 84 height 7
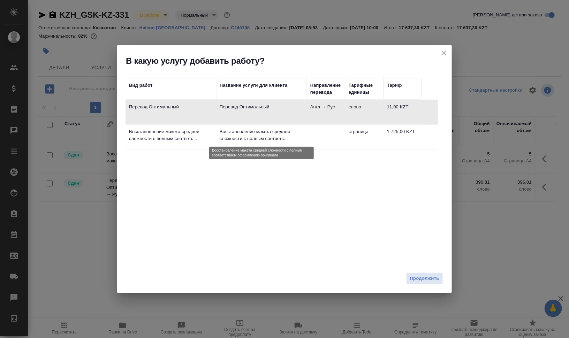
click at [276, 135] on p "Восстановление макета средней сложности с полным соответс..." at bounding box center [262, 135] width 84 height 14
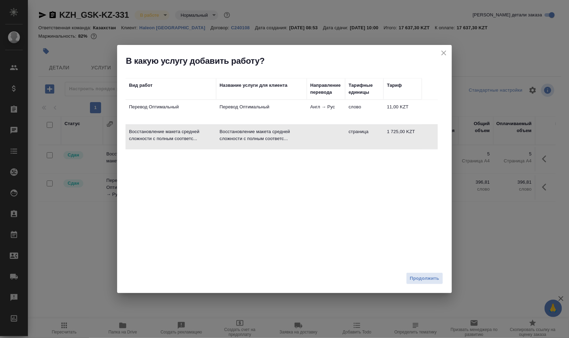
click at [425, 277] on span "Продолжить" at bounding box center [424, 279] width 29 height 8
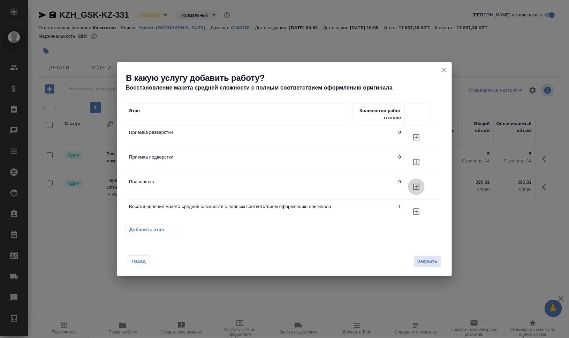
click at [420, 185] on button "button" at bounding box center [416, 186] width 17 height 17
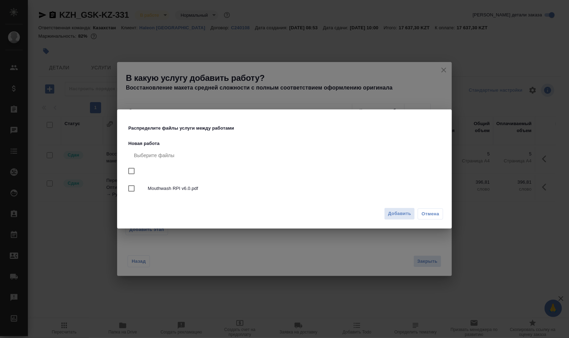
click at [157, 189] on span "Mouthwash RPI v6.0.pdf" at bounding box center [293, 188] width 290 height 7
checkbox input "true"
click at [392, 211] on span "Добавить" at bounding box center [399, 214] width 23 height 8
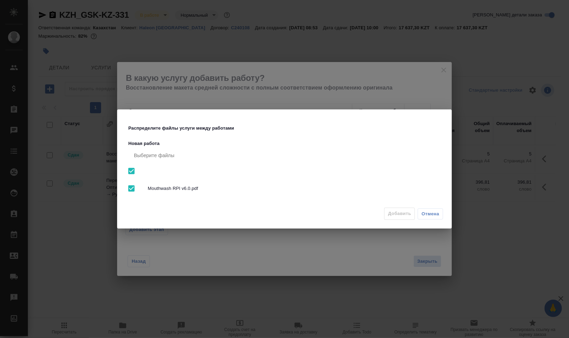
click at [427, 262] on div "Распределите файлы услуги между работами Новая работа Выберите файлы Mouthwash …" at bounding box center [284, 169] width 569 height 338
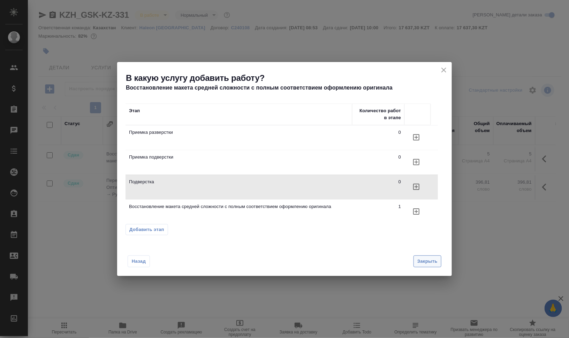
click at [429, 259] on span "Закрыть" at bounding box center [427, 262] width 20 height 8
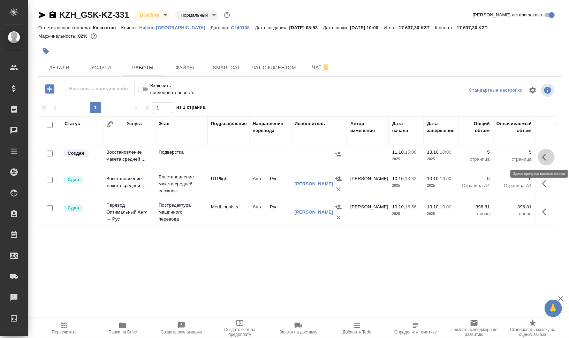
click at [544, 160] on icon "button" at bounding box center [546, 157] width 8 height 8
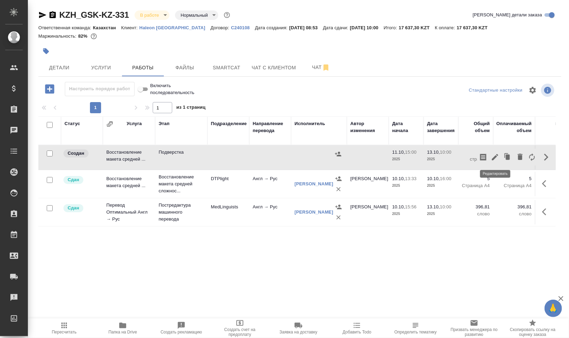
click at [495, 156] on icon "button" at bounding box center [495, 157] width 6 height 6
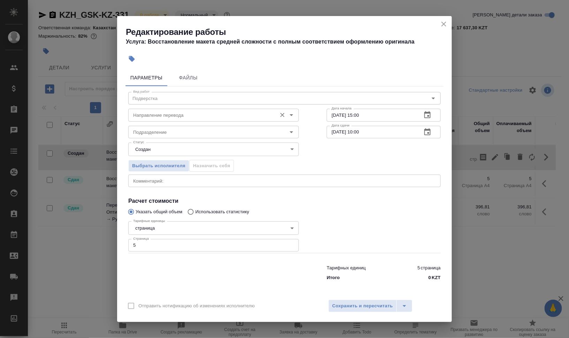
click at [151, 113] on input "Направление перевода" at bounding box center [201, 115] width 143 height 8
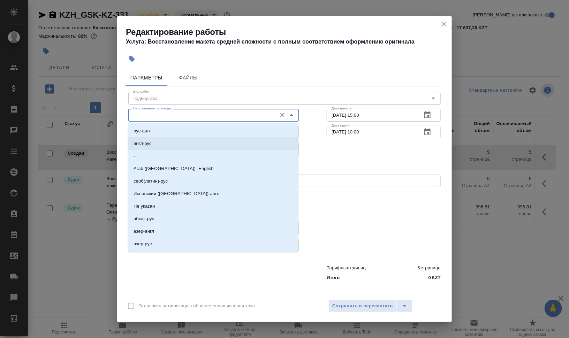
click at [172, 140] on li "англ-рус" at bounding box center [213, 143] width 170 height 13
type input "англ-рус"
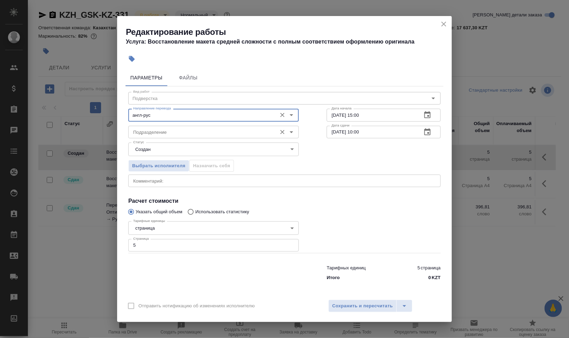
click at [169, 125] on div "Подразделение Подразделение" at bounding box center [213, 131] width 170 height 17
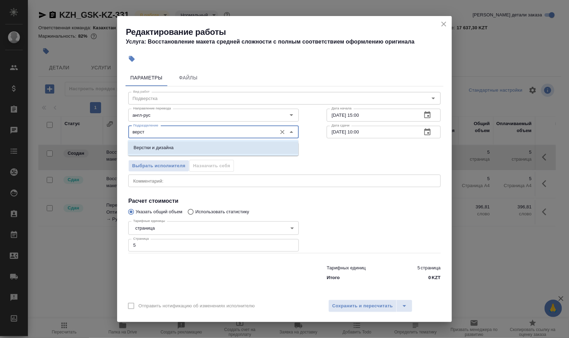
click at [190, 145] on li "Верстки и дизайна" at bounding box center [213, 148] width 170 height 13
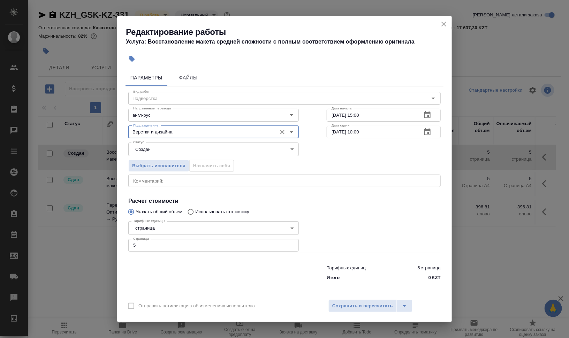
type input "Верстки и дизайна"
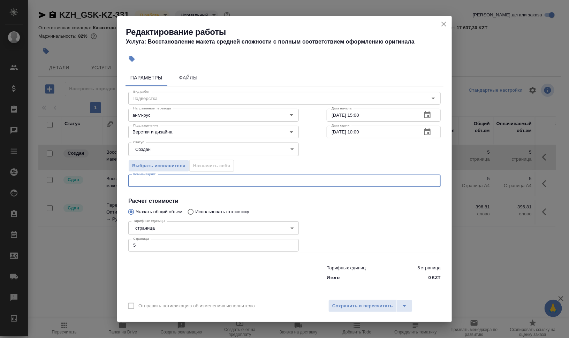
click at [175, 181] on textarea at bounding box center [284, 180] width 303 height 5
paste textarea "https://drive.awatera.com/s/FDec5N6oQ8XCkNJ"
type textarea "перевод - https://drive.awatera.com/s/FDec5N6oQ8XCkNJ"
click at [400, 224] on div at bounding box center [384, 236] width 142 height 62
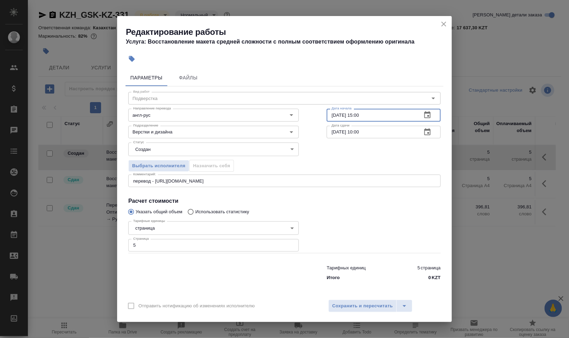
click at [333, 114] on input "11.10.2025 15:00" at bounding box center [372, 115] width 90 height 13
click at [352, 118] on input "11.10.2025 15:00" at bounding box center [372, 115] width 90 height 13
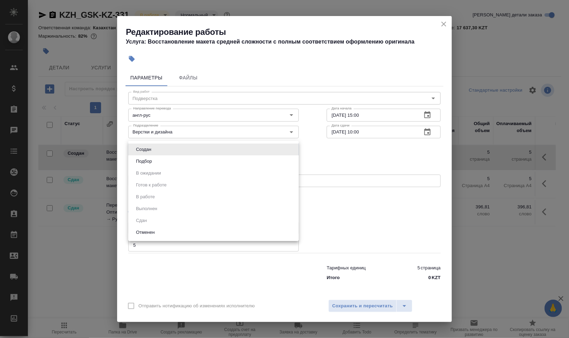
click at [185, 144] on body "🙏 .cls-1 fill:#fff; AWATERA Валеев Динар Клиенты Спецификации Заказы 0 Чаты Tod…" at bounding box center [284, 169] width 569 height 338
click at [182, 160] on li "Подбор" at bounding box center [213, 161] width 170 height 12
type input "recruiting"
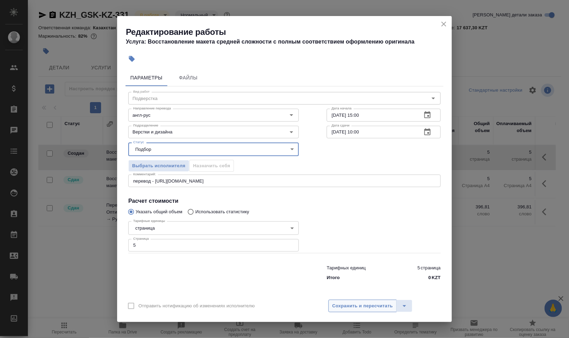
click at [373, 300] on button "Сохранить и пересчитать" at bounding box center [362, 306] width 68 height 13
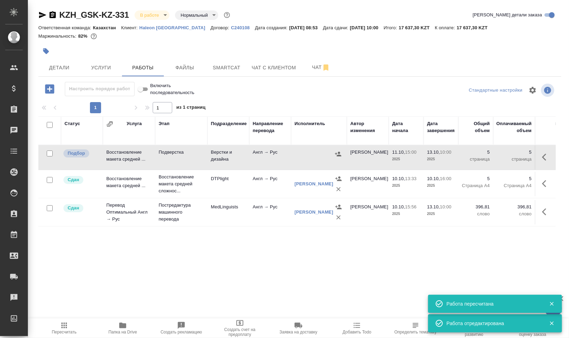
click at [47, 53] on icon "button" at bounding box center [46, 51] width 6 height 6
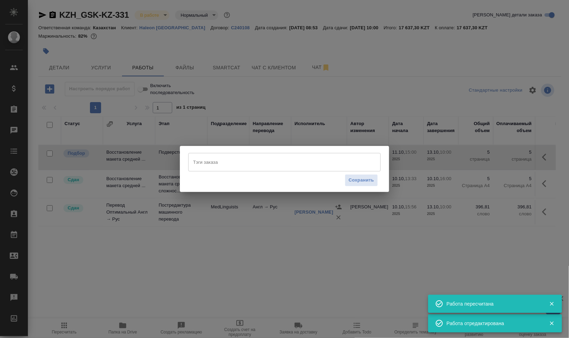
click at [229, 160] on input "Тэги заказа" at bounding box center [277, 162] width 173 height 12
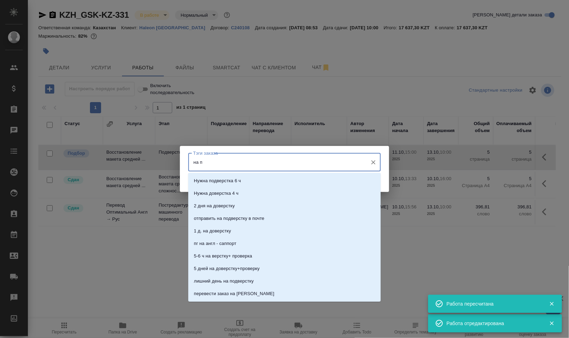
type input "на по"
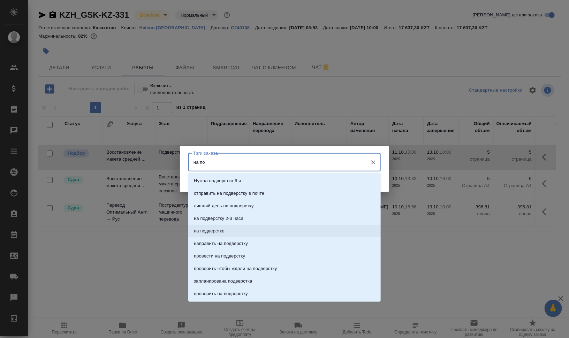
click at [240, 234] on li "на подверстке" at bounding box center [284, 231] width 192 height 13
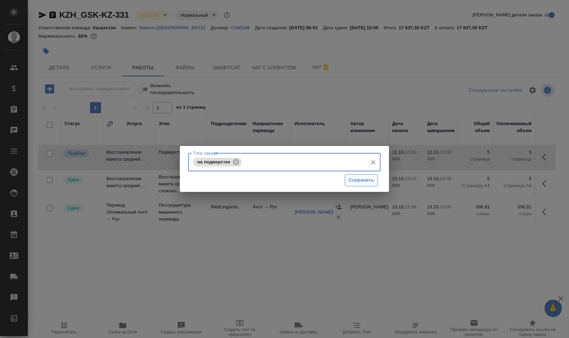
click at [371, 178] on span "Сохранить" at bounding box center [361, 180] width 25 height 8
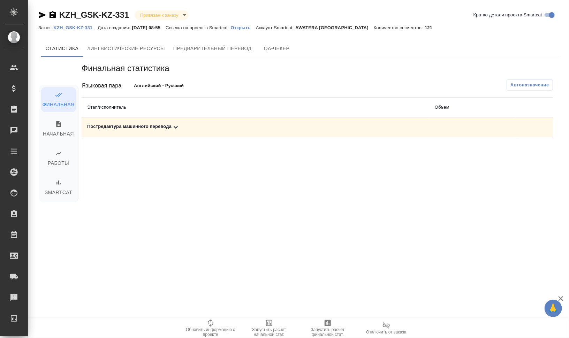
click at [153, 124] on div "Постредактура машинного перевода" at bounding box center [255, 127] width 336 height 8
click at [253, 26] on p "Открыть" at bounding box center [243, 27] width 25 height 5
click at [112, 124] on div "Постредактура машинного перевода" at bounding box center [255, 127] width 336 height 8
click at [333, 326] on span "Запустить расчет финальной стат." at bounding box center [328, 328] width 50 height 18
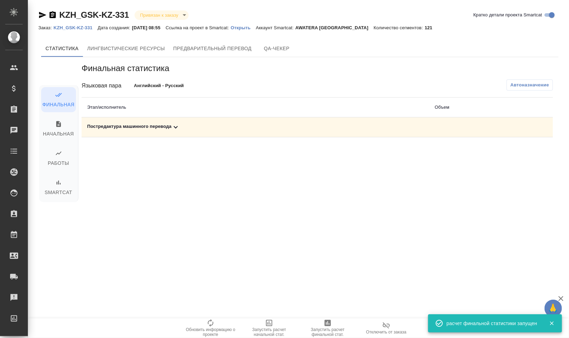
click at [175, 122] on td "Постредактура машинного перевода" at bounding box center [255, 127] width 347 height 20
click at [175, 127] on icon at bounding box center [175, 127] width 8 height 8
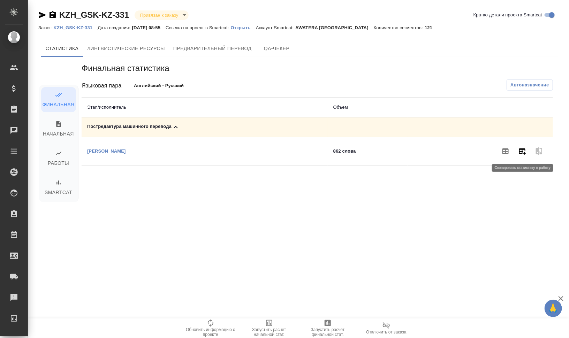
click at [525, 148] on icon "button" at bounding box center [522, 151] width 8 height 8
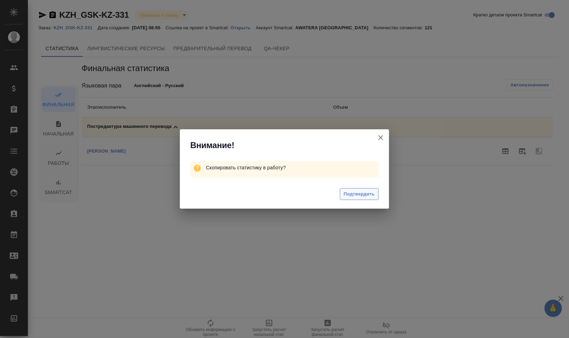
click at [360, 192] on span "Подтвердить" at bounding box center [359, 194] width 31 height 8
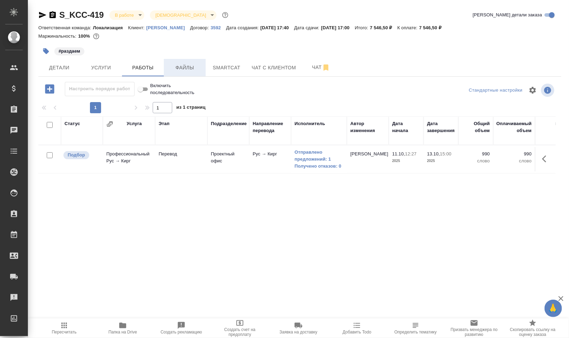
click at [190, 67] on span "Файлы" at bounding box center [184, 67] width 33 height 9
click at [136, 66] on span "Работы" at bounding box center [142, 67] width 33 height 9
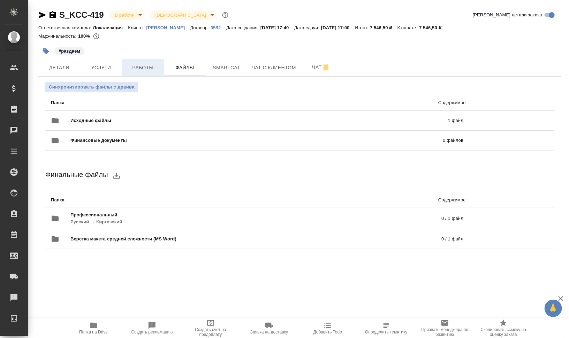
click at [136, 66] on span "Работы" at bounding box center [142, 67] width 33 height 9
